Goal: Book appointment/travel/reservation

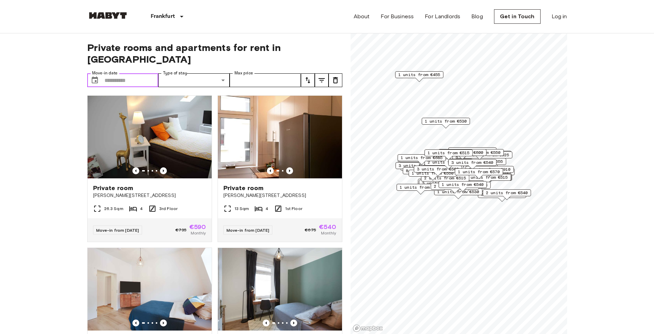
click at [136, 73] on input "Move-in date" at bounding box center [131, 80] width 54 height 14
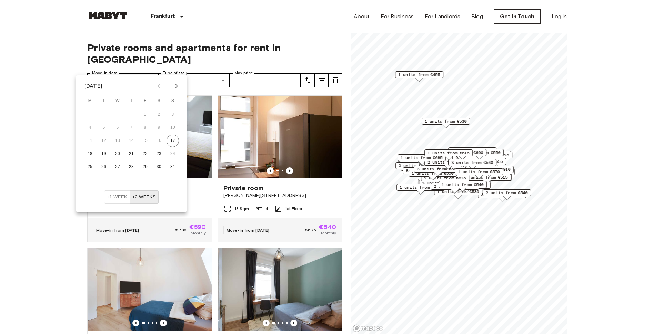
click at [176, 86] on icon "Next month" at bounding box center [176, 86] width 8 height 8
click at [93, 114] on button "1" at bounding box center [90, 115] width 12 height 12
type input "**********"
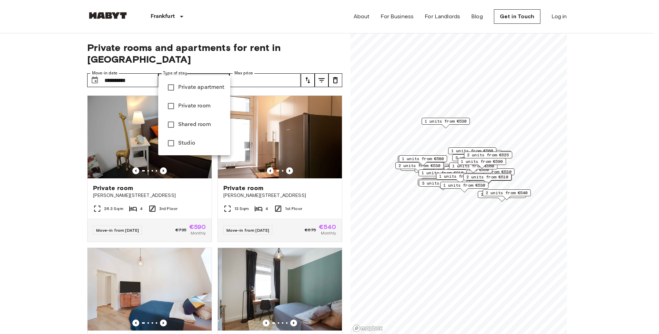
type input "**********"
click at [222, 67] on div at bounding box center [329, 167] width 659 height 334
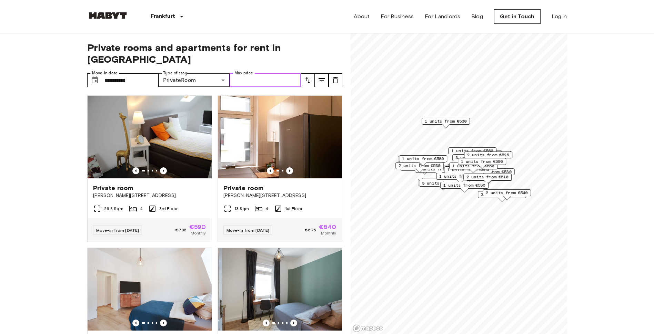
click at [274, 73] on input "Max price" at bounding box center [265, 80] width 71 height 14
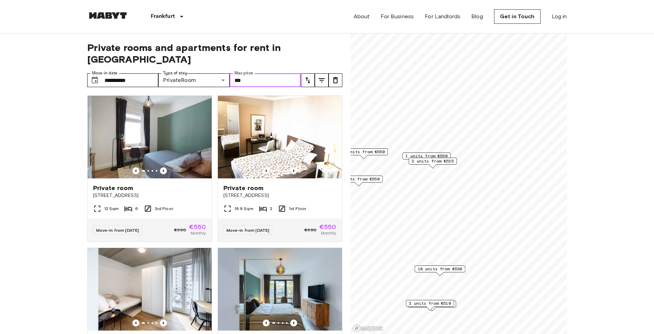
type input "***"
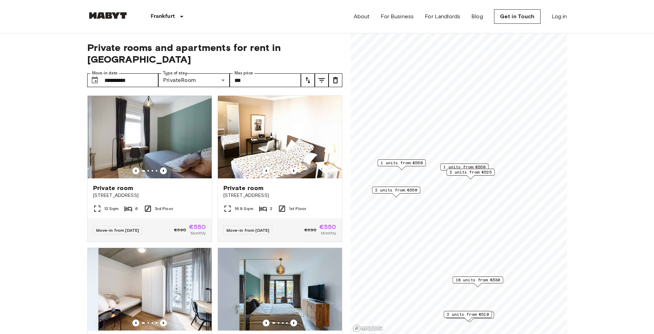
click at [467, 167] on span "1 units from €550" at bounding box center [464, 167] width 42 height 6
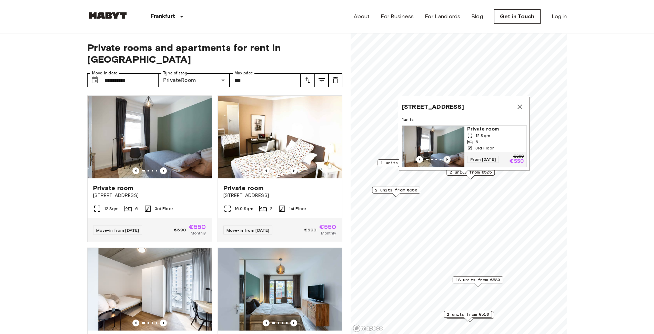
click at [447, 158] on icon "Previous image" at bounding box center [446, 159] width 1 height 3
click at [521, 104] on icon "Map marker" at bounding box center [519, 106] width 5 height 5
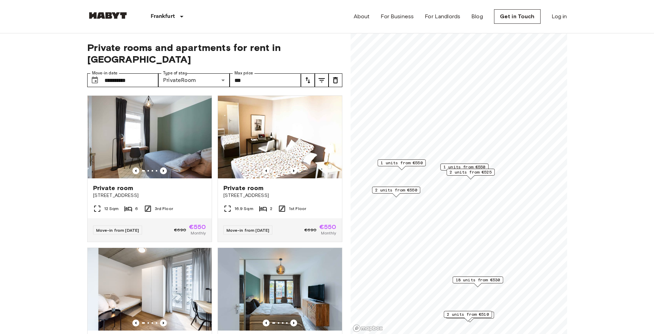
click at [476, 172] on span "2 units from €525" at bounding box center [470, 172] width 42 height 6
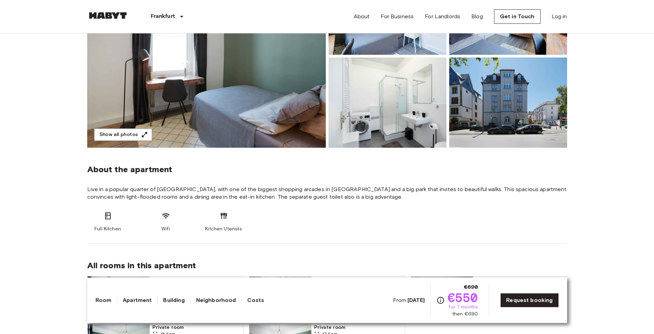
scroll to position [69, 0]
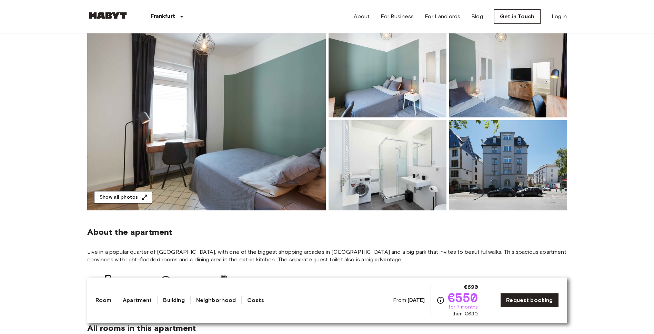
click at [130, 192] on button "Show all photos" at bounding box center [123, 197] width 58 height 13
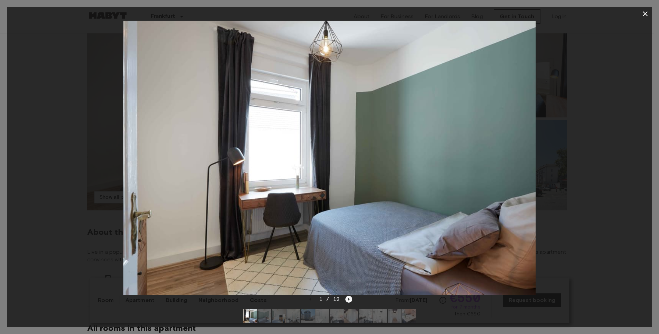
click at [348, 300] on icon "Next image" at bounding box center [348, 299] width 1 height 3
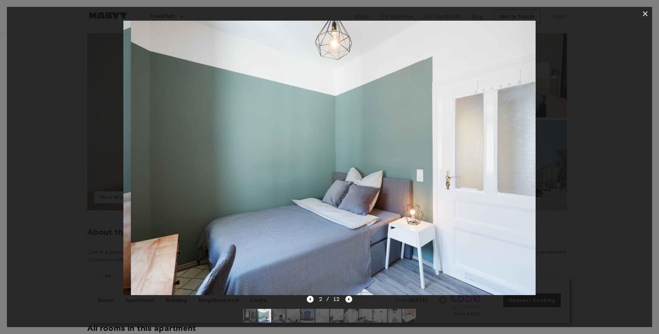
click at [348, 300] on icon "Next image" at bounding box center [348, 299] width 1 height 3
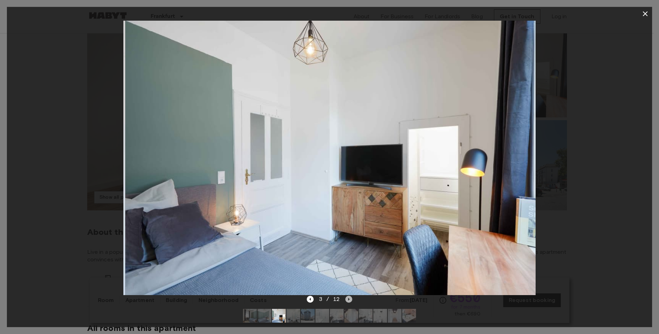
click at [348, 300] on icon "Next image" at bounding box center [348, 299] width 1 height 3
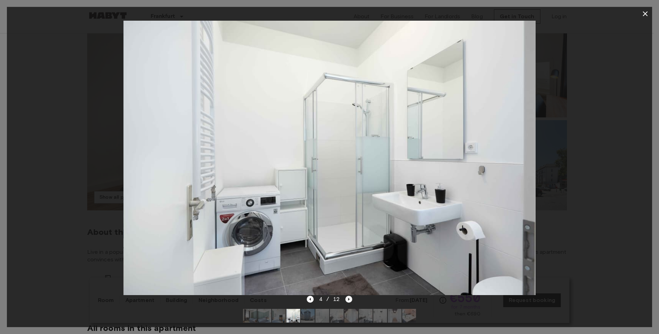
click at [348, 300] on icon "Next image" at bounding box center [348, 299] width 1 height 3
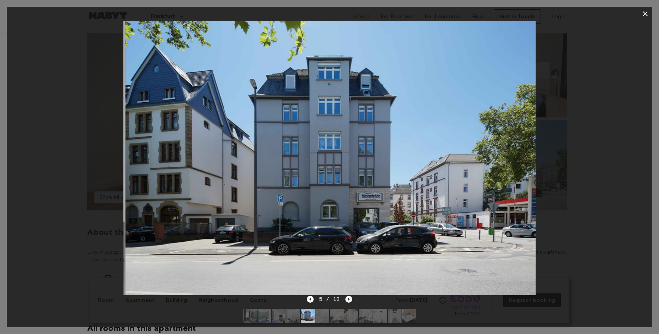
click at [348, 300] on icon "Next image" at bounding box center [348, 299] width 1 height 3
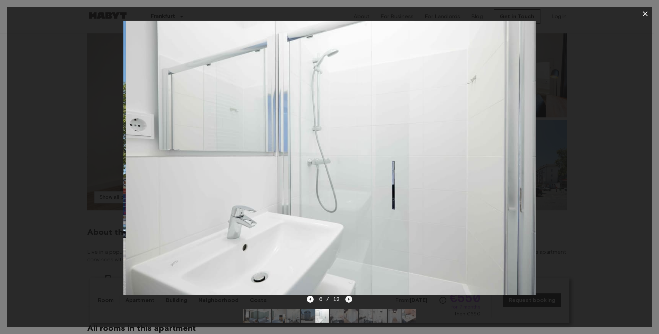
click at [348, 300] on icon "Next image" at bounding box center [348, 299] width 1 height 3
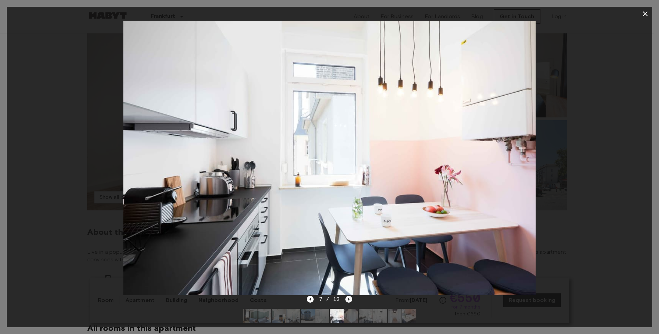
click at [349, 300] on icon "Next image" at bounding box center [348, 299] width 1 height 3
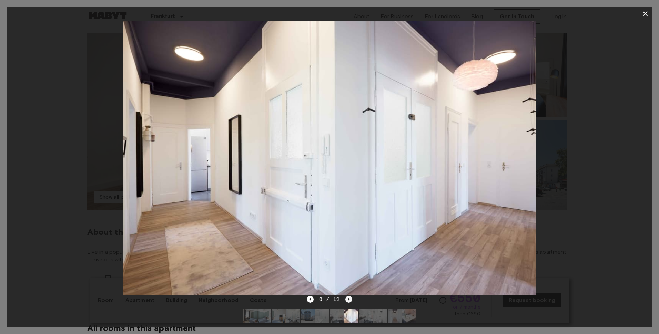
click at [349, 300] on icon "Next image" at bounding box center [348, 299] width 1 height 3
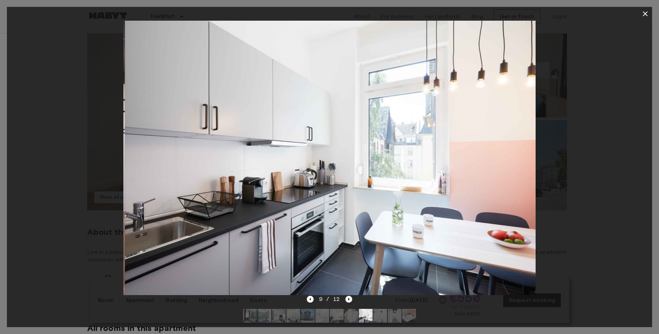
click at [349, 300] on icon "Next image" at bounding box center [348, 299] width 1 height 3
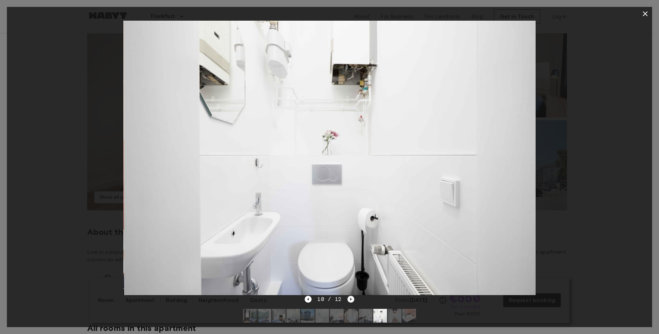
click at [349, 300] on icon "Next image" at bounding box center [350, 299] width 7 height 7
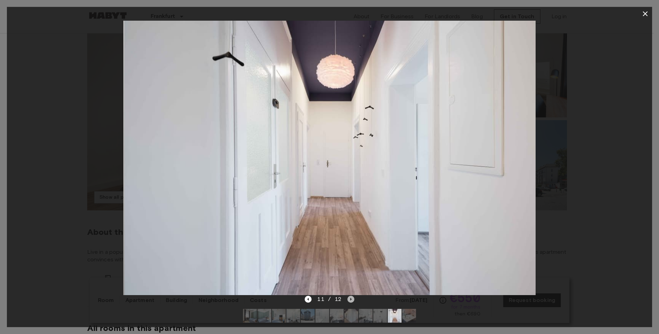
click at [349, 300] on icon "Next image" at bounding box center [350, 299] width 7 height 7
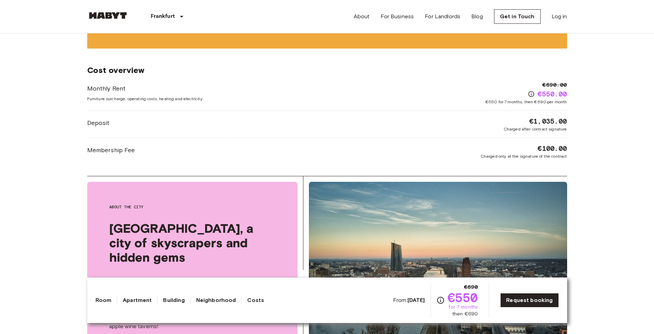
scroll to position [586, 0]
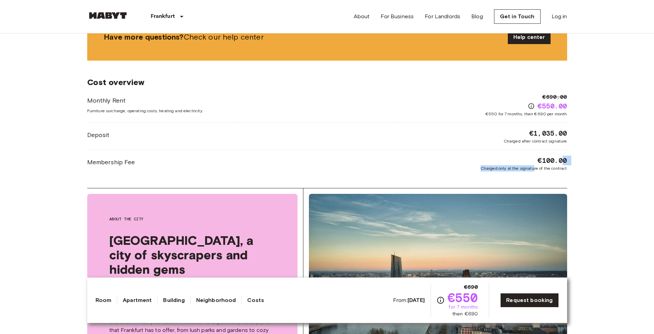
drag, startPoint x: 535, startPoint y: 163, endPoint x: 570, endPoint y: 162, distance: 35.2
click at [569, 161] on div "[GEOGRAPHIC_DATA] [GEOGRAPHIC_DATA] [GEOGRAPHIC_DATA] Private room Private room…" at bounding box center [327, 128] width 496 height 1361
drag, startPoint x: 570, startPoint y: 162, endPoint x: 590, endPoint y: 174, distance: 23.4
click at [590, 174] on body "[GEOGRAPHIC_DATA] [GEOGRAPHIC_DATA] [GEOGRAPHIC_DATA] [GEOGRAPHIC_DATA] [GEOGRA…" at bounding box center [327, 267] width 654 height 1706
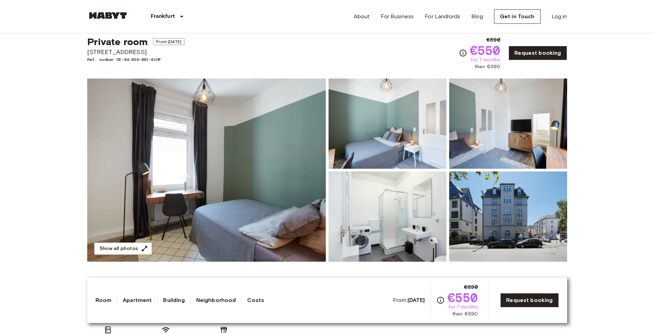
scroll to position [0, 0]
